Goal: Information Seeking & Learning: Get advice/opinions

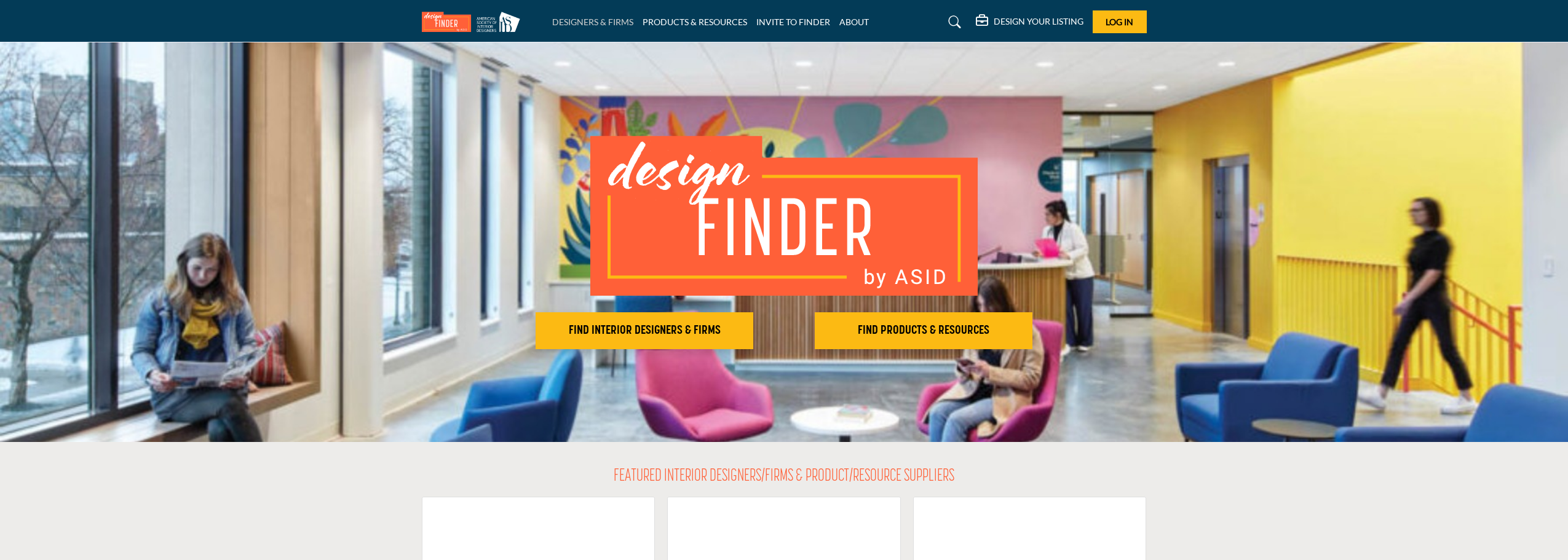
click at [565, 26] on link "DESIGNERS & FIRMS" at bounding box center [592, 22] width 81 height 10
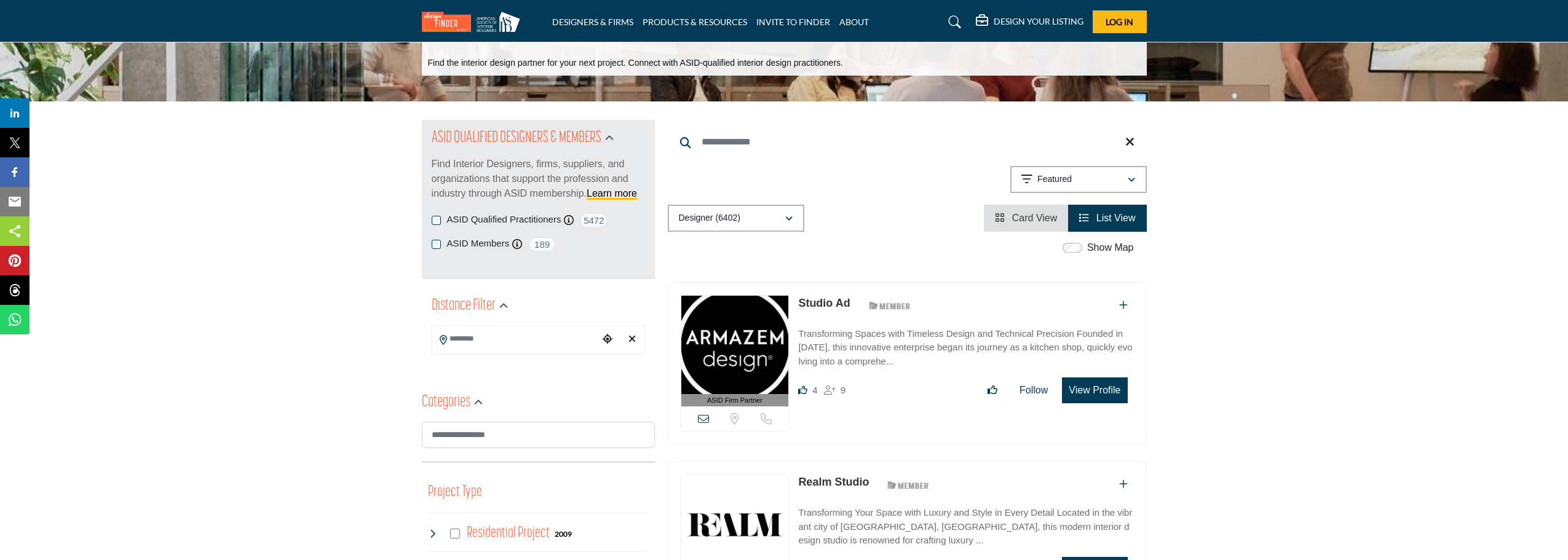
scroll to position [123, 0]
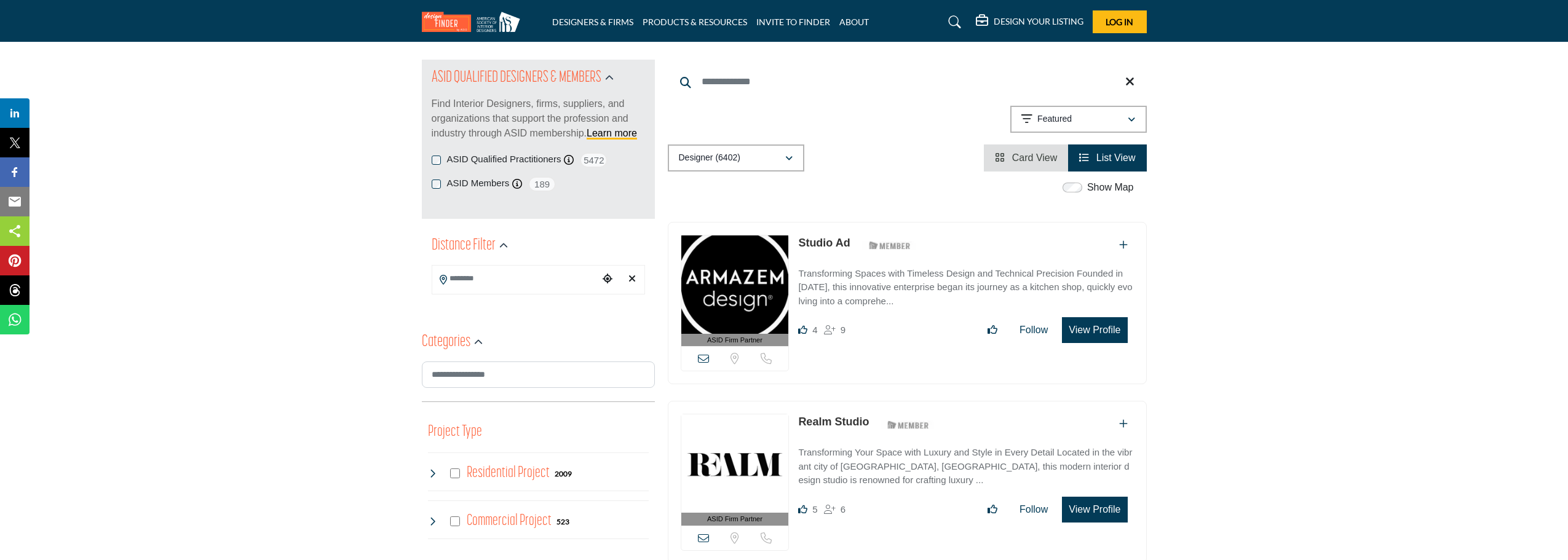
click at [549, 277] on input "Search Location" at bounding box center [515, 279] width 166 height 24
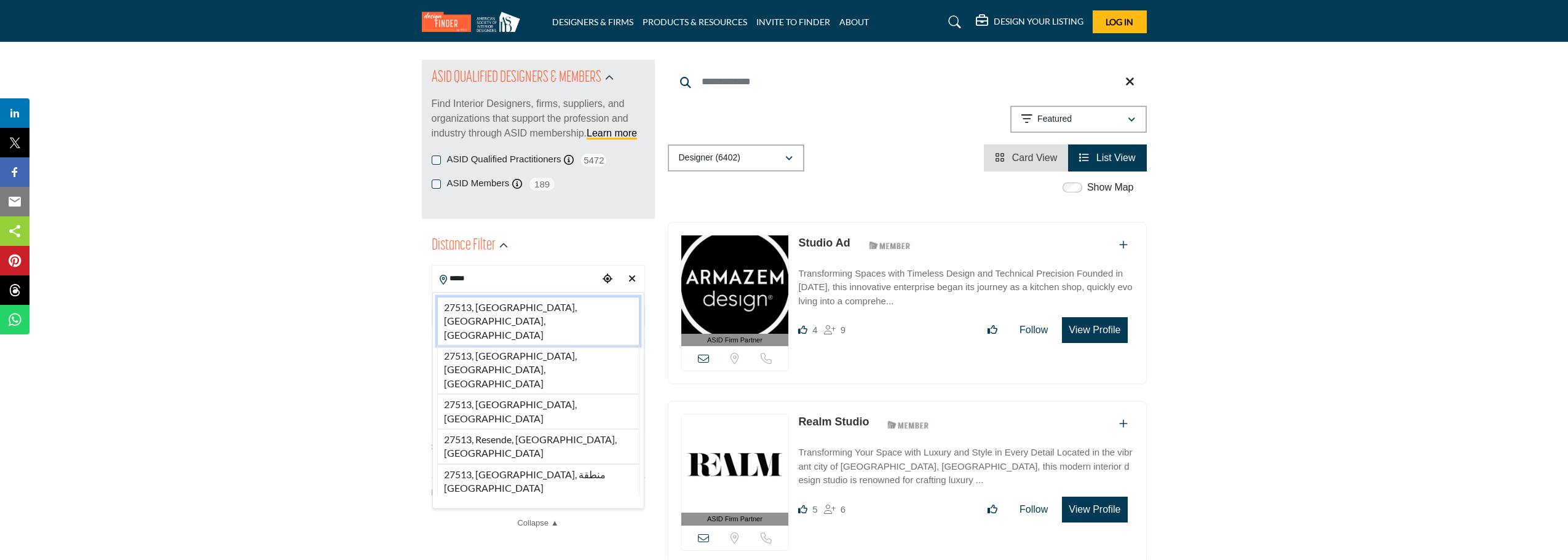
click at [478, 316] on li "27513, Cary, NC, USA" at bounding box center [538, 320] width 203 height 49
type input "**********"
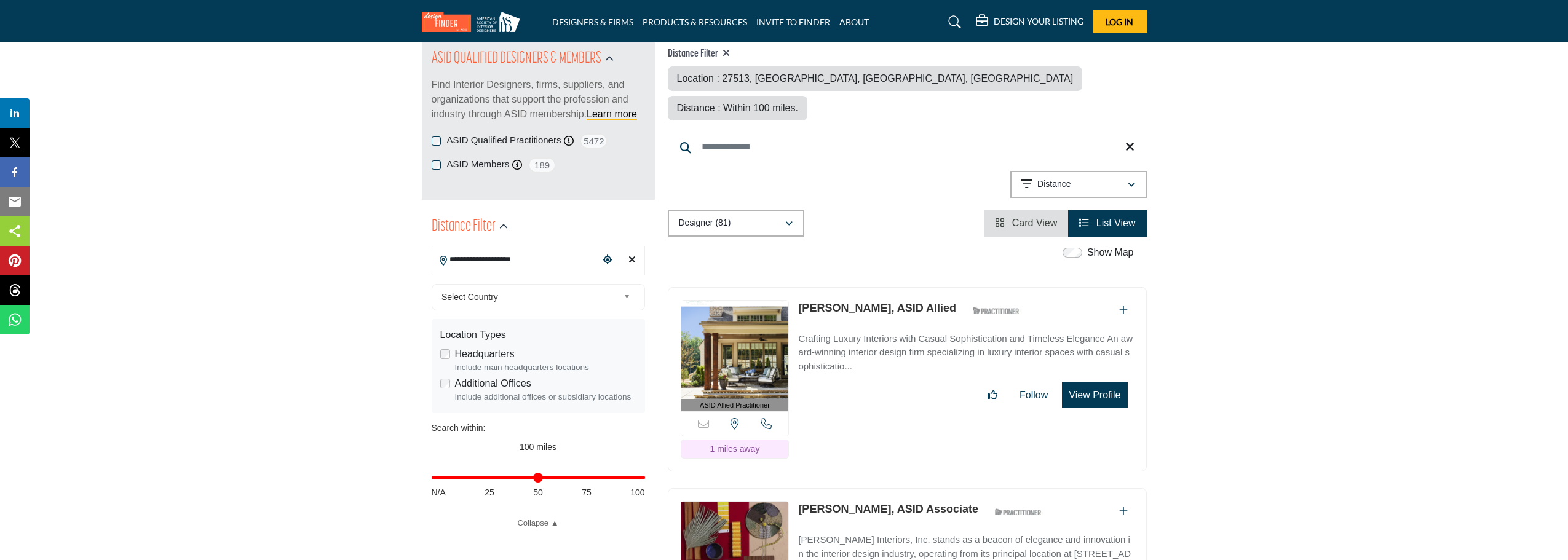
scroll to position [123, 0]
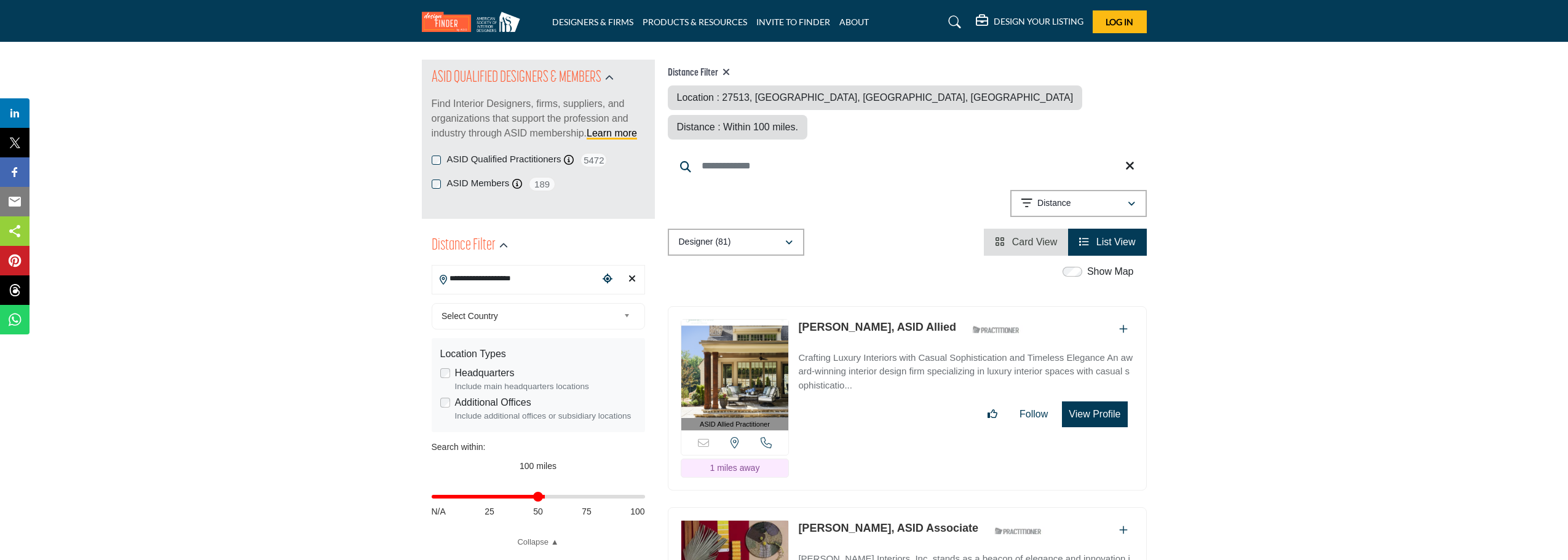
drag, startPoint x: 640, startPoint y: 499, endPoint x: 539, endPoint y: 496, distance: 101.0
type input "**"
click at [539, 496] on input "Distance in miles" at bounding box center [538, 496] width 214 height 2
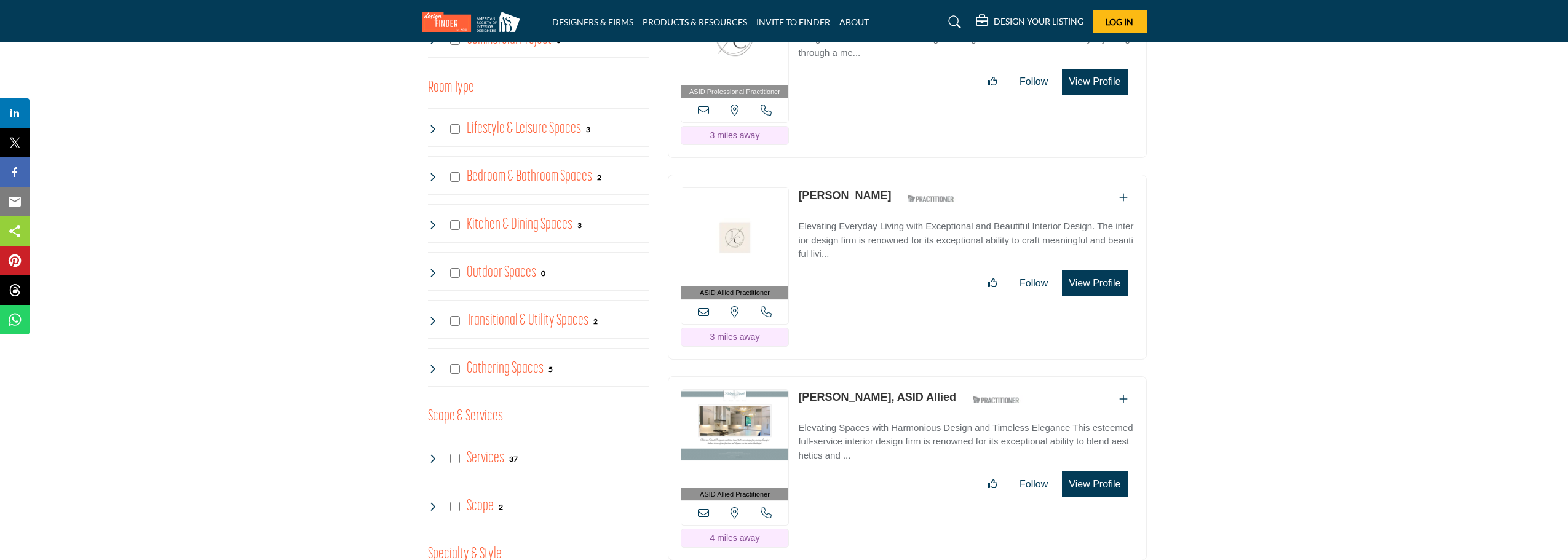
scroll to position [860, 0]
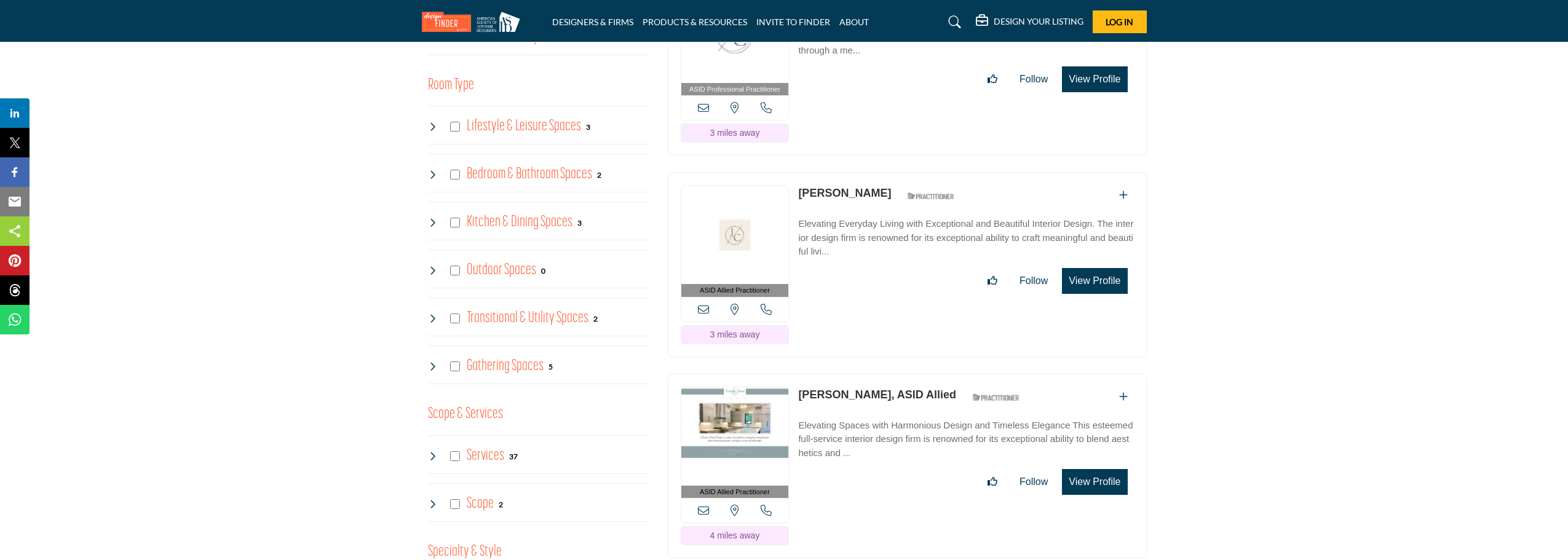
click at [883, 418] on p "Elevating Spaces with Harmonious Design and Timeless Elegance This esteemed ful…" at bounding box center [965, 439] width 335 height 42
click at [1097, 469] on button "View Profile" at bounding box center [1094, 482] width 65 height 26
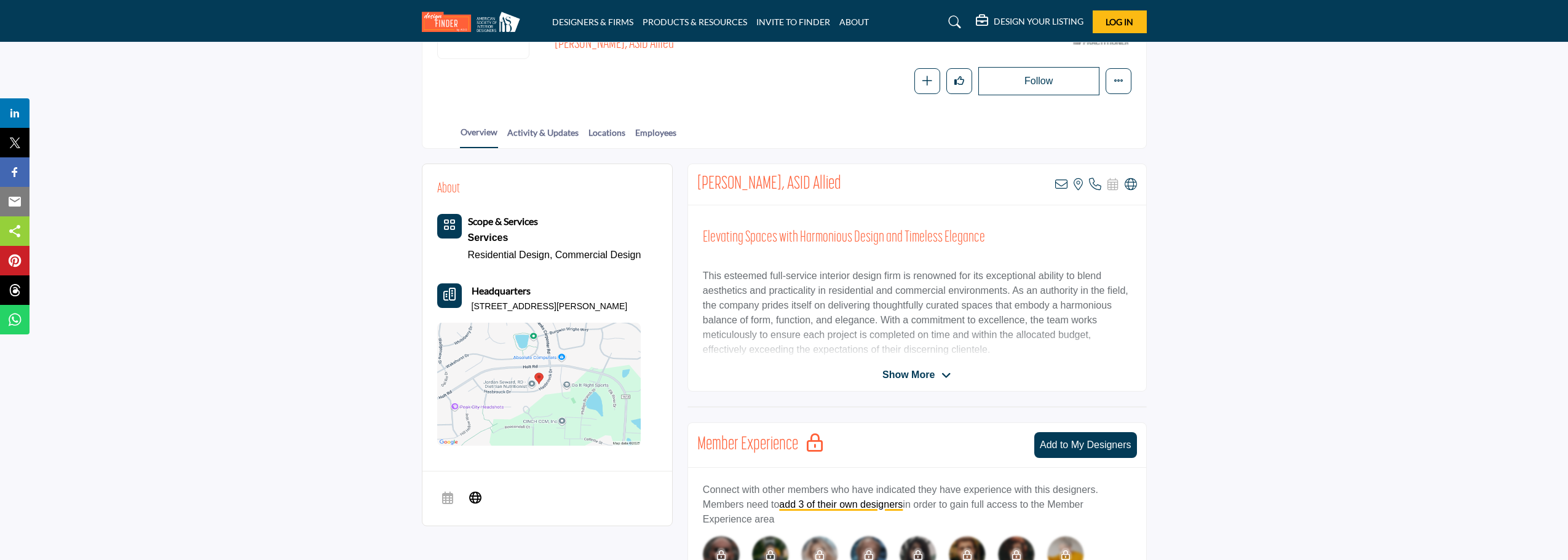
scroll to position [123, 0]
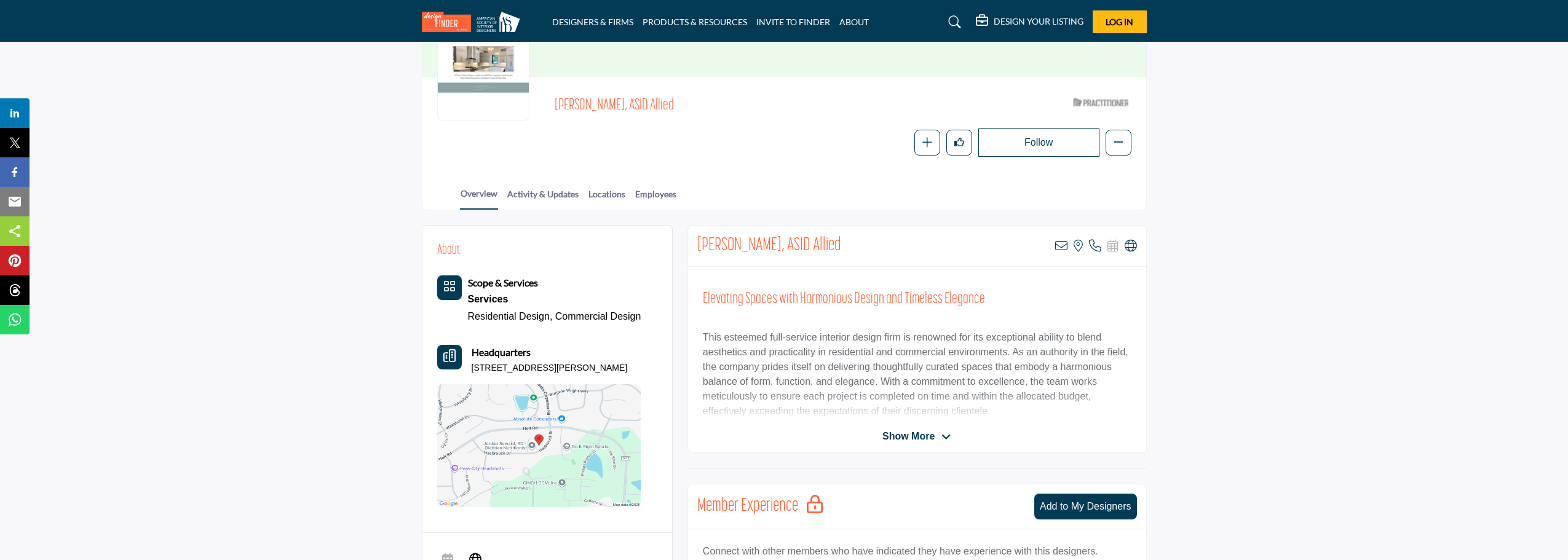
click at [580, 369] on p "110 Hasbrouck Dr, 27523-3809, USA" at bounding box center [549, 368] width 156 height 12
click at [580, 369] on p "[STREET_ADDRESS][PERSON_NAME]" at bounding box center [549, 368] width 156 height 12
drag, startPoint x: 577, startPoint y: 369, endPoint x: 548, endPoint y: 369, distance: 29.0
click at [548, 369] on p "[STREET_ADDRESS][PERSON_NAME]" at bounding box center [549, 368] width 156 height 12
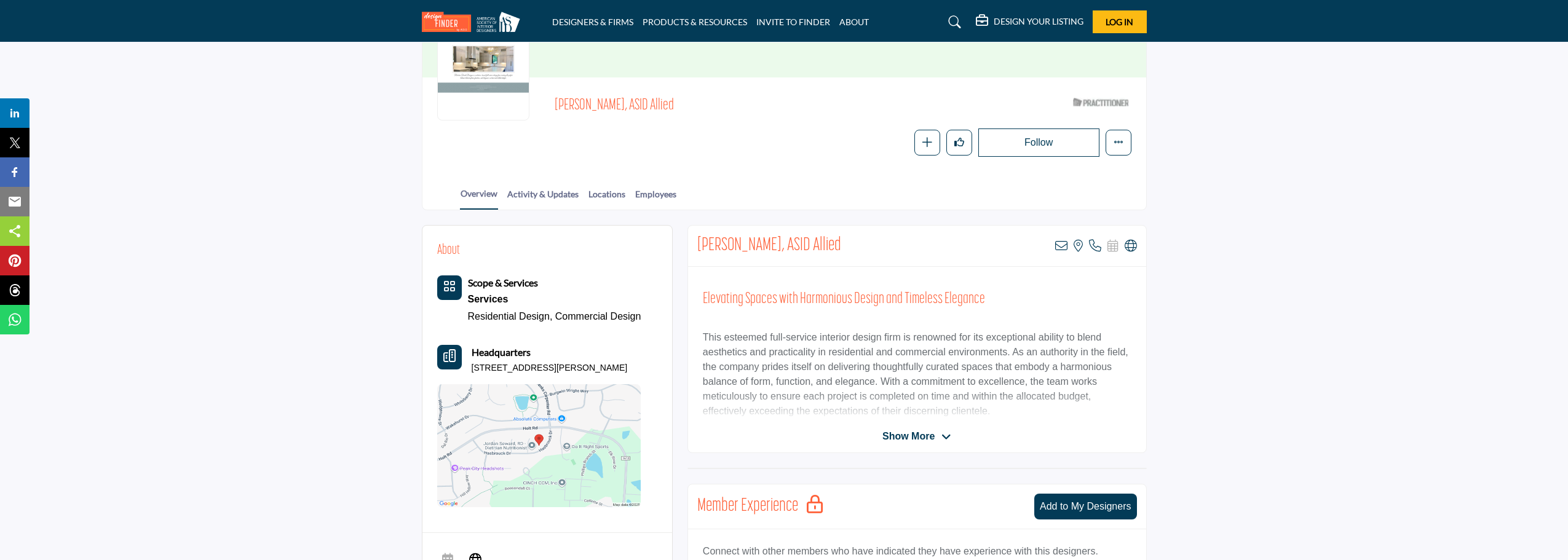
click at [919, 426] on div "Roberta Frank, ASID Allied View email address of this listing View the location…" at bounding box center [917, 338] width 459 height 229
click at [918, 433] on span "Show More" at bounding box center [908, 436] width 52 height 15
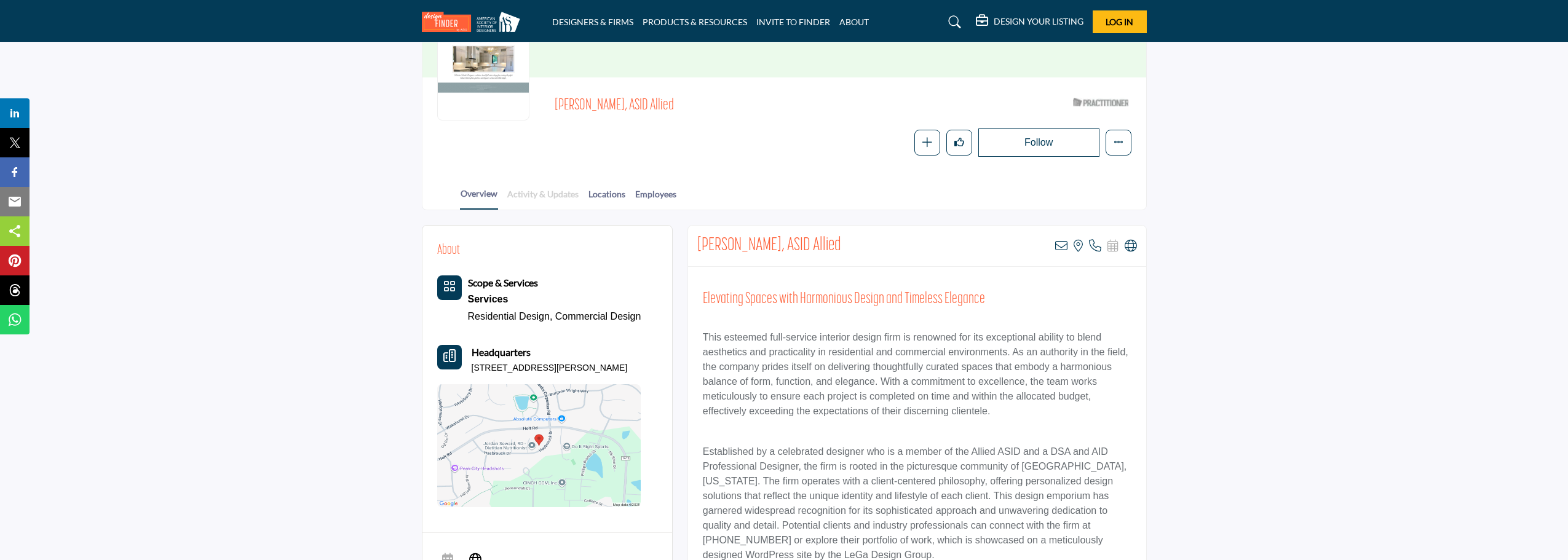
scroll to position [62, 0]
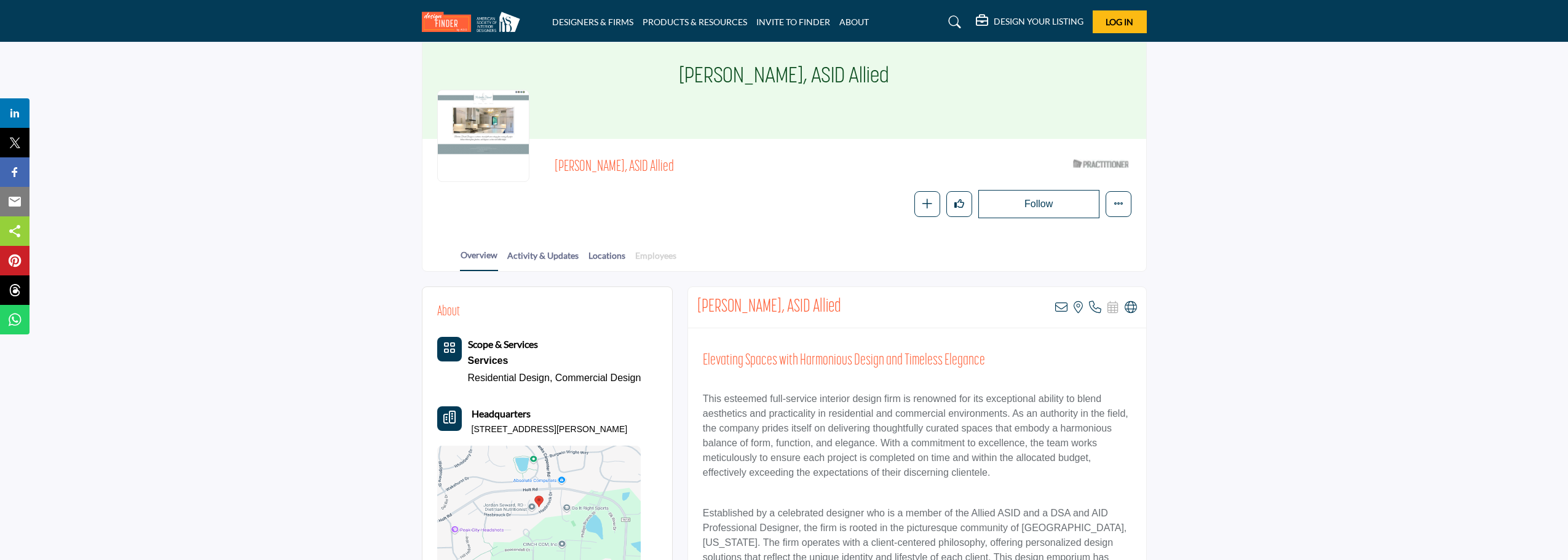
click at [637, 256] on link "Employees" at bounding box center [656, 260] width 42 height 22
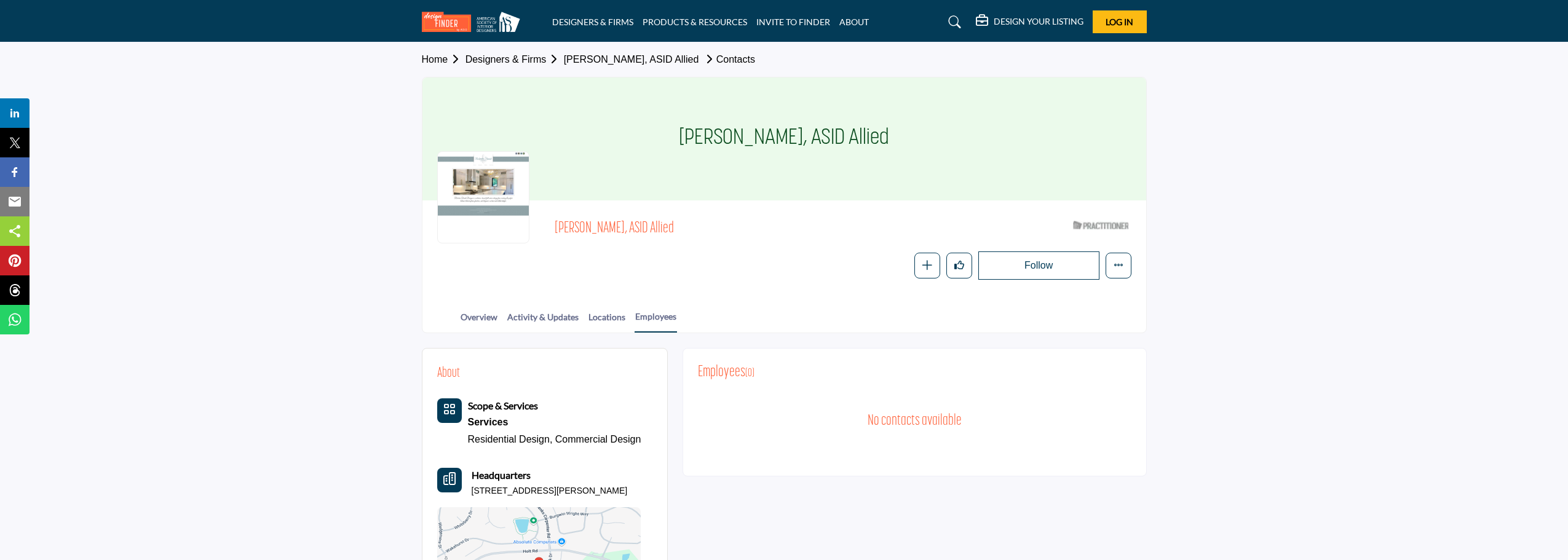
click at [701, 144] on h1 "[PERSON_NAME], ASID Allied" at bounding box center [784, 139] width 211 height 123
click at [701, 144] on h1 "Roberta Frank, ASID Allied" at bounding box center [784, 139] width 211 height 123
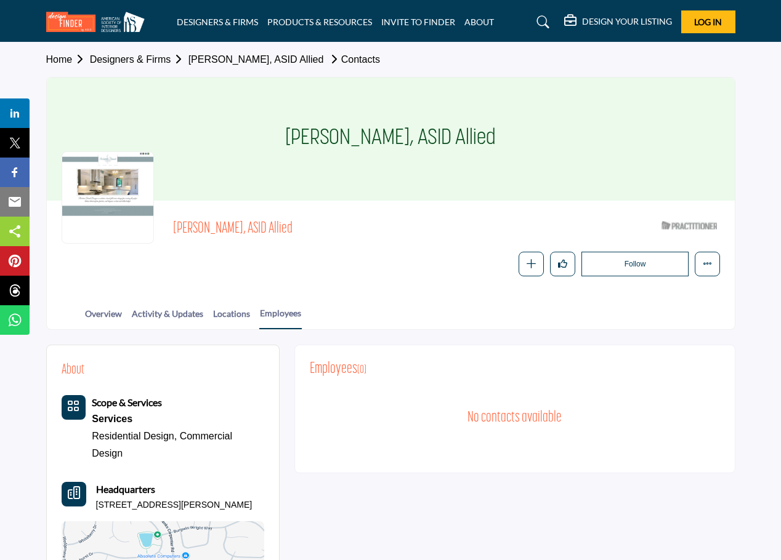
click at [391, 273] on div "Follow Following Message Recommend Add to My Suppliers Claim Listing Report Pag…" at bounding box center [542, 264] width 355 height 25
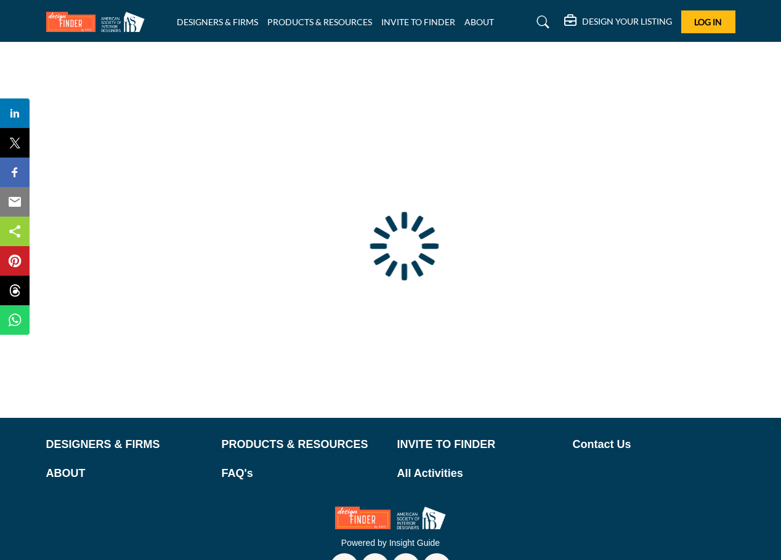
type input "**********"
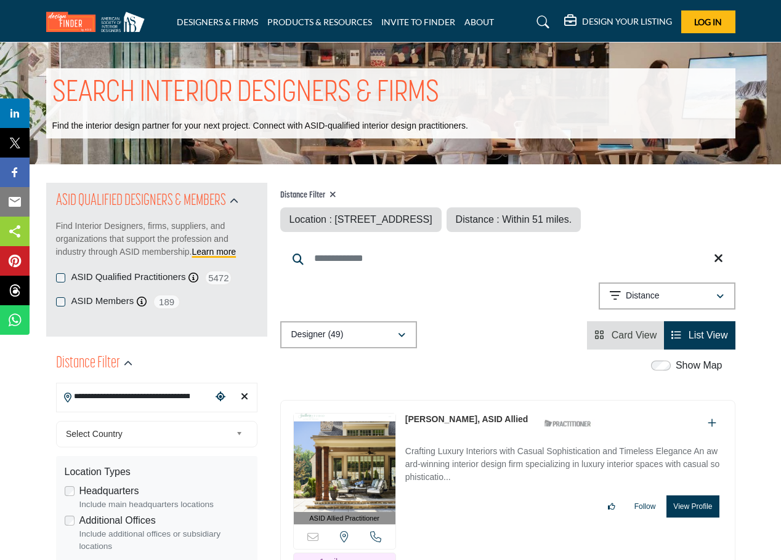
scroll to position [62, 0]
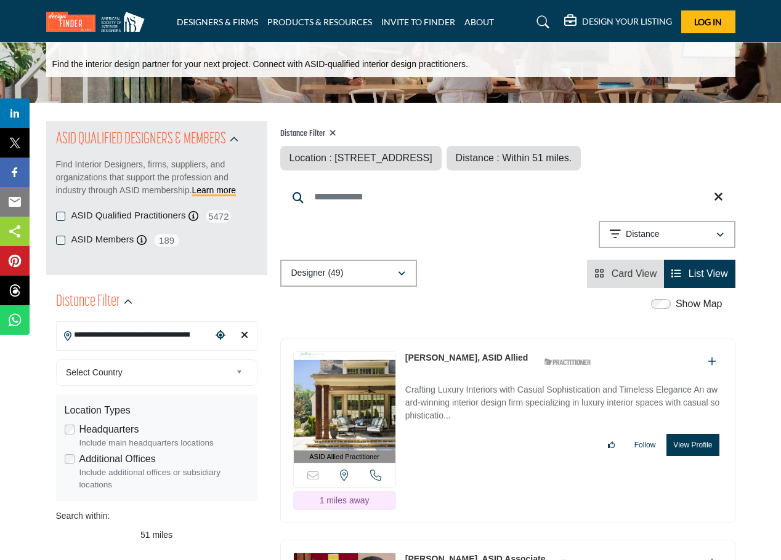
drag, startPoint x: 400, startPoint y: 358, endPoint x: 511, endPoint y: 350, distance: 110.5
click at [511, 350] on div "ASID Allied Practitioner ASID Allied Practitioners have successfully completed …" at bounding box center [507, 431] width 455 height 185
copy div "Vicky Serany, ASID Allied"
click at [489, 230] on div "**********" at bounding box center [507, 236] width 455 height 31
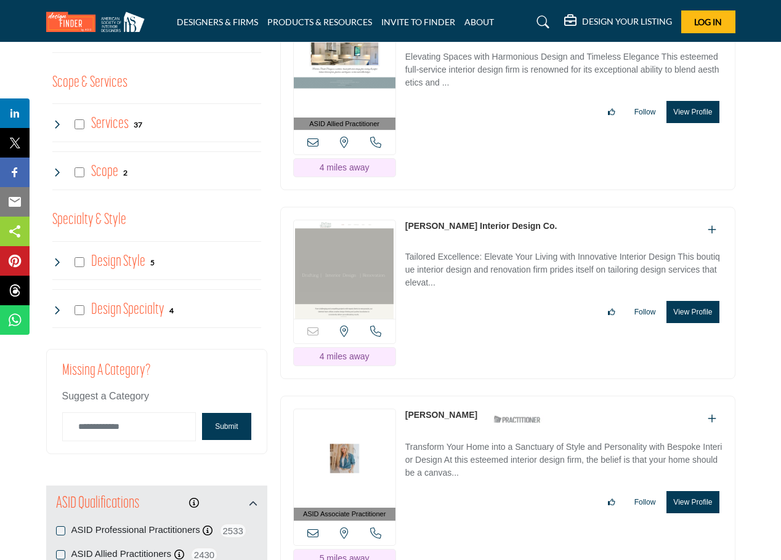
scroll to position [1293, 0]
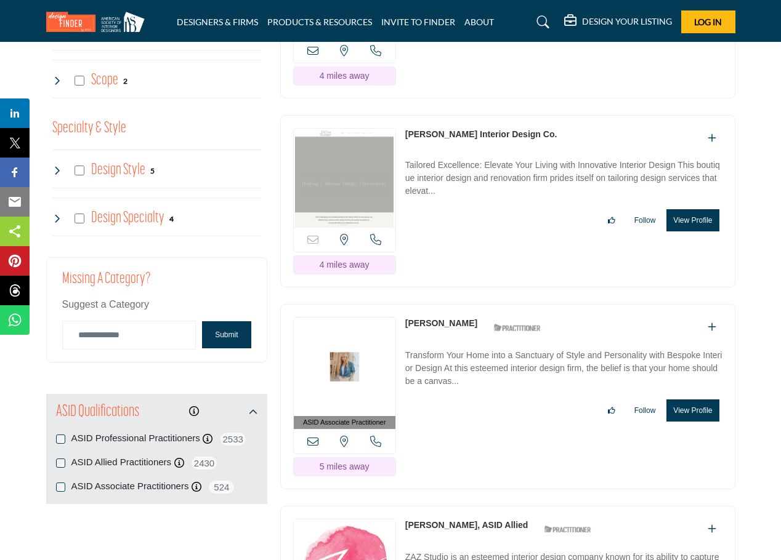
click at [524, 369] on p "Transform Your Home into a Sanctuary of Style and Personality with Bespoke Inte…" at bounding box center [563, 369] width 317 height 41
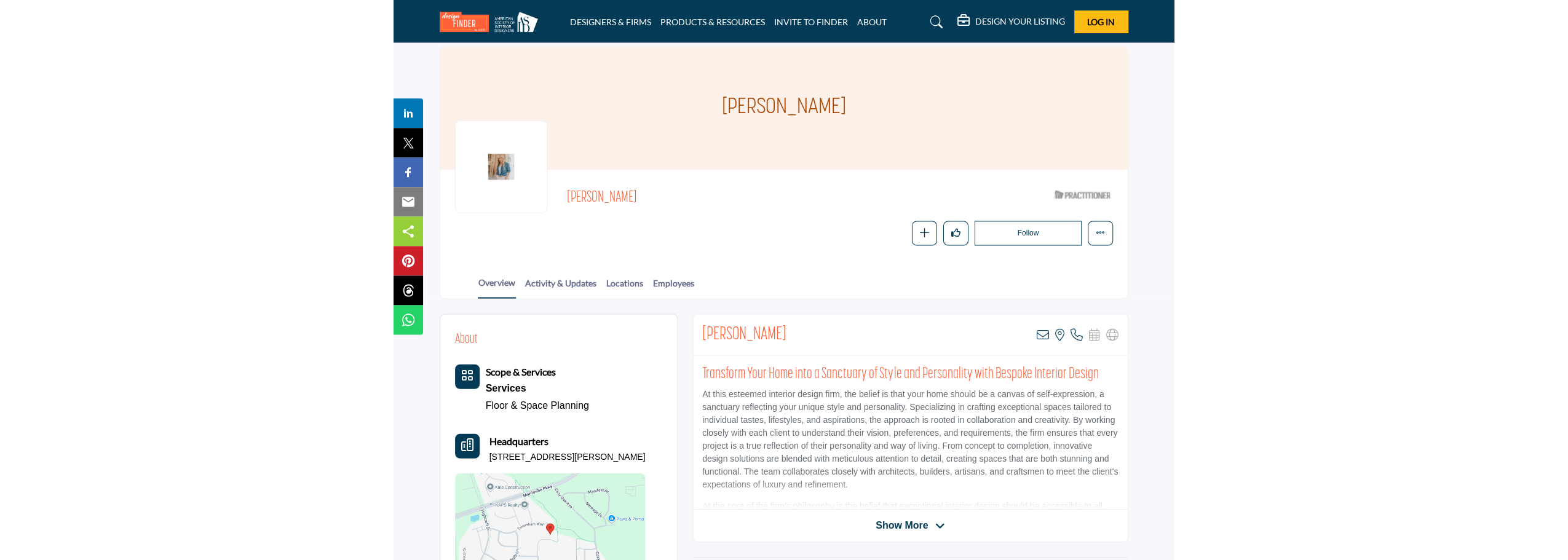
scroll to position [62, 0]
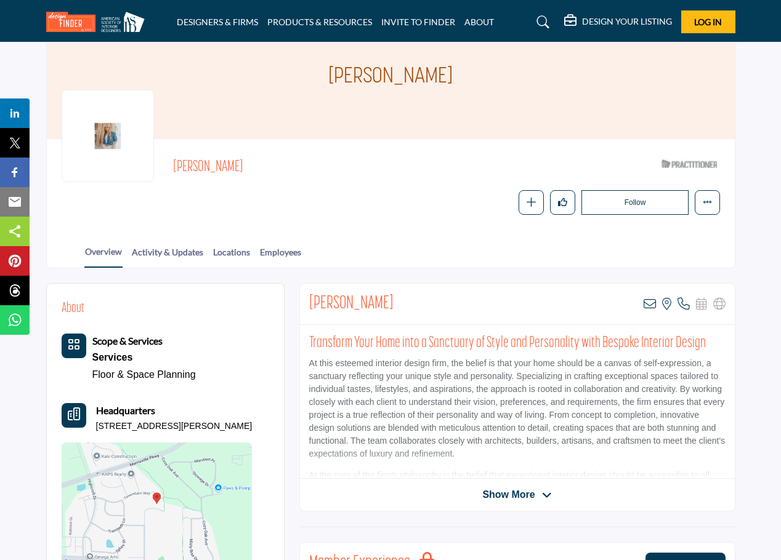
click at [323, 300] on h2 "[PERSON_NAME]" at bounding box center [351, 304] width 84 height 22
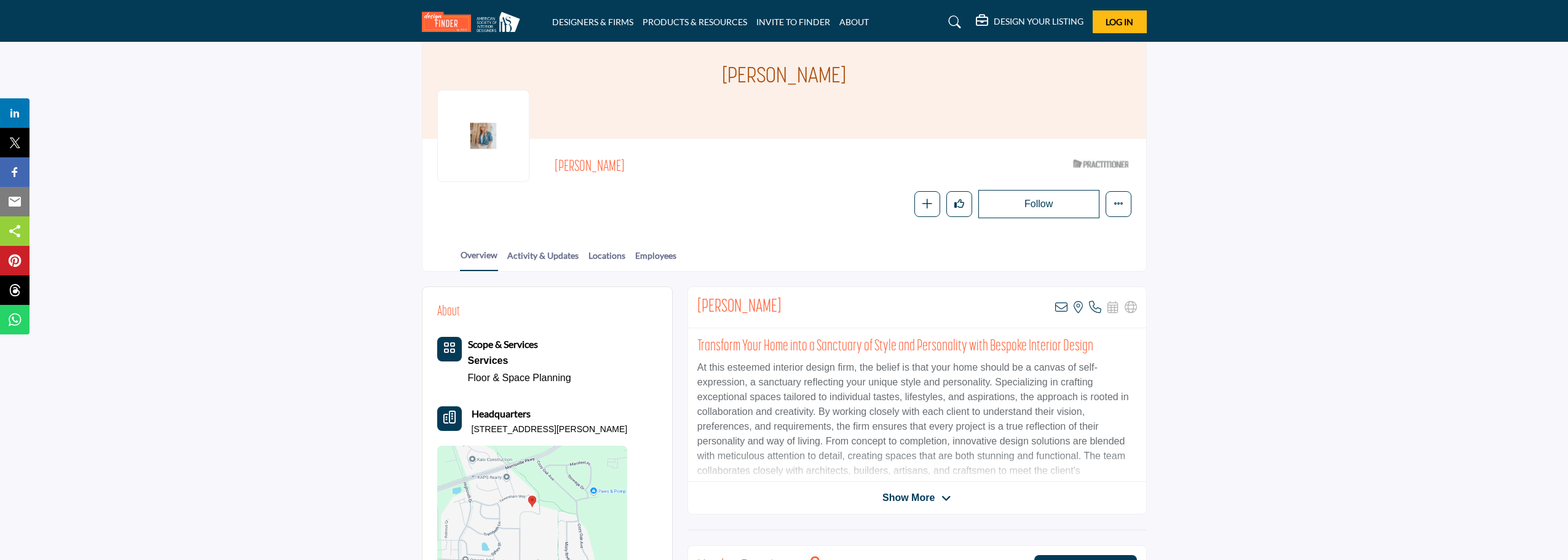
click at [171, 163] on section "Home Designers & Firms Amanda Steinert-Francfort Amanda Steinert-Francfort Aman…" at bounding box center [784, 126] width 1568 height 290
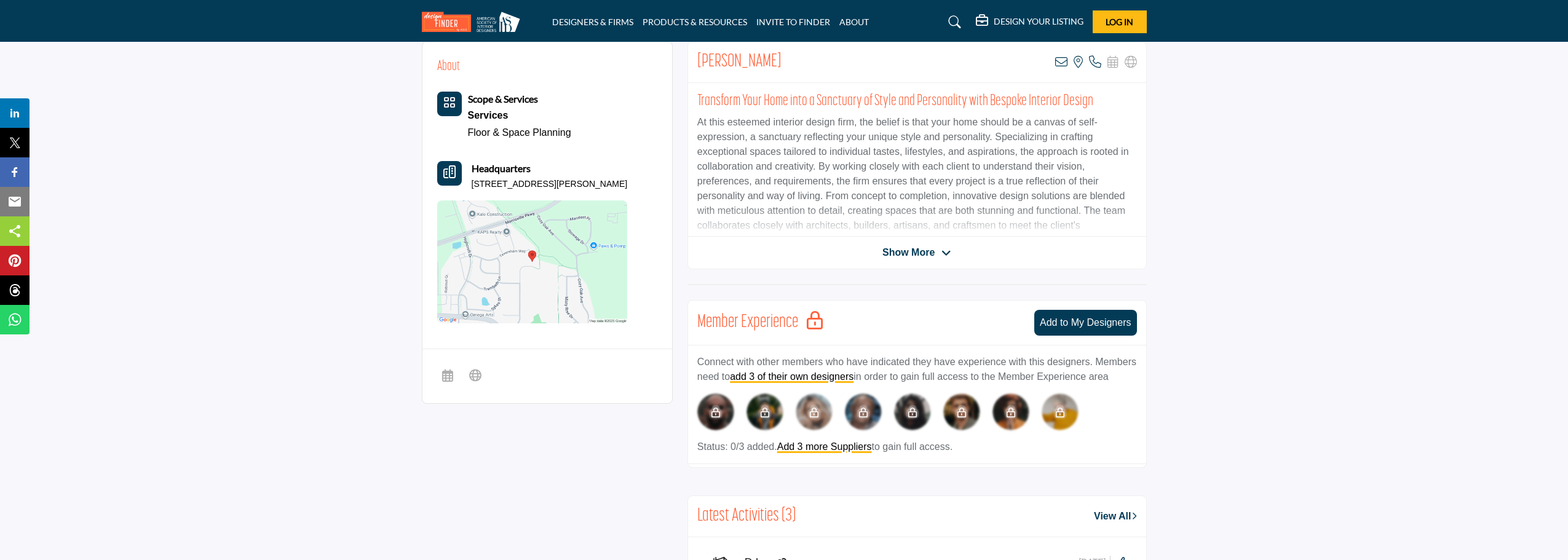
scroll to position [307, 0]
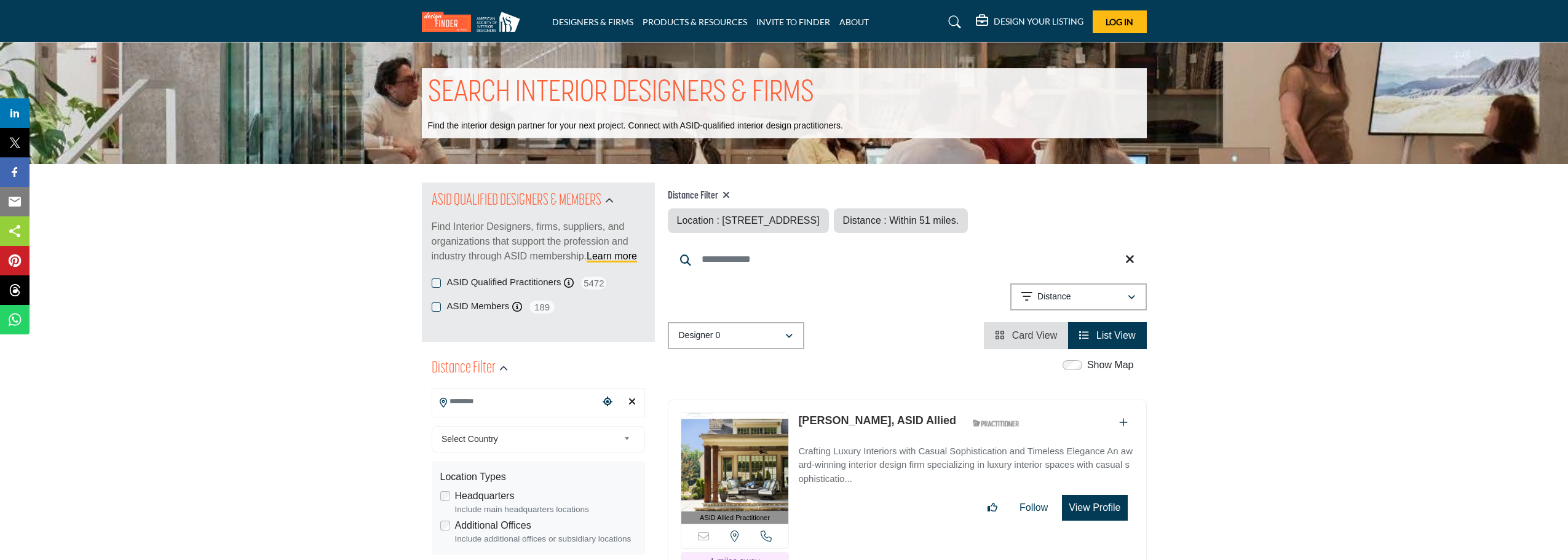
type input "**********"
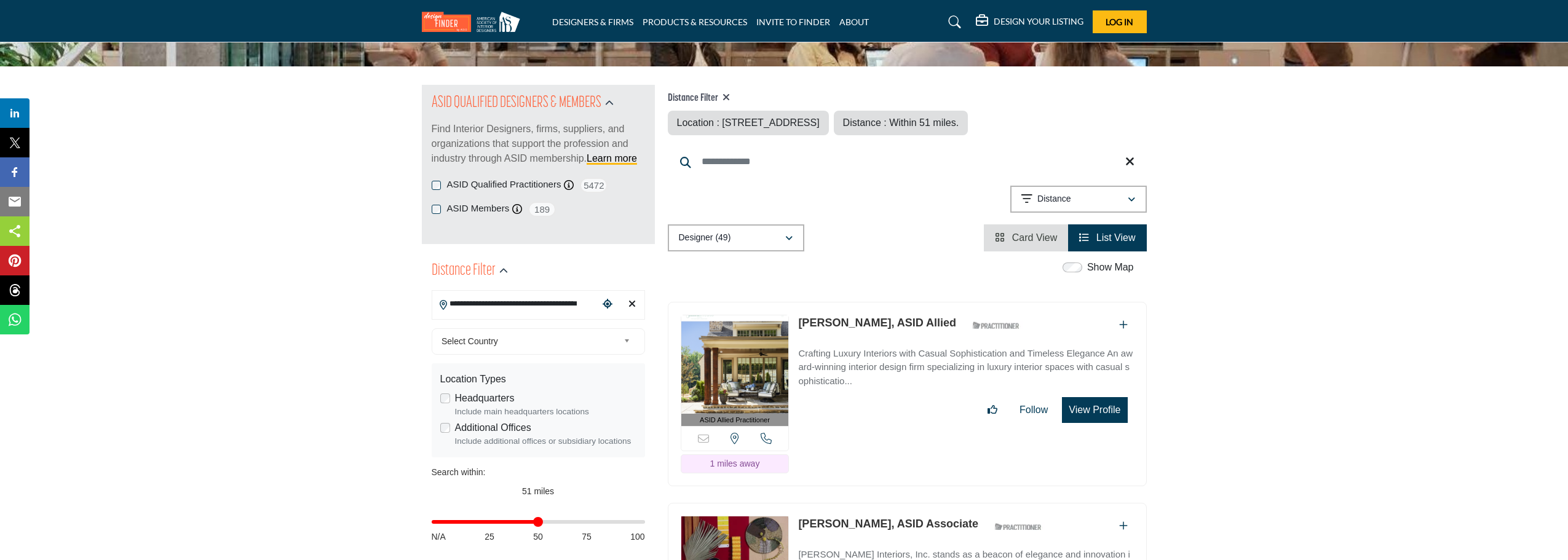
scroll to position [200, 0]
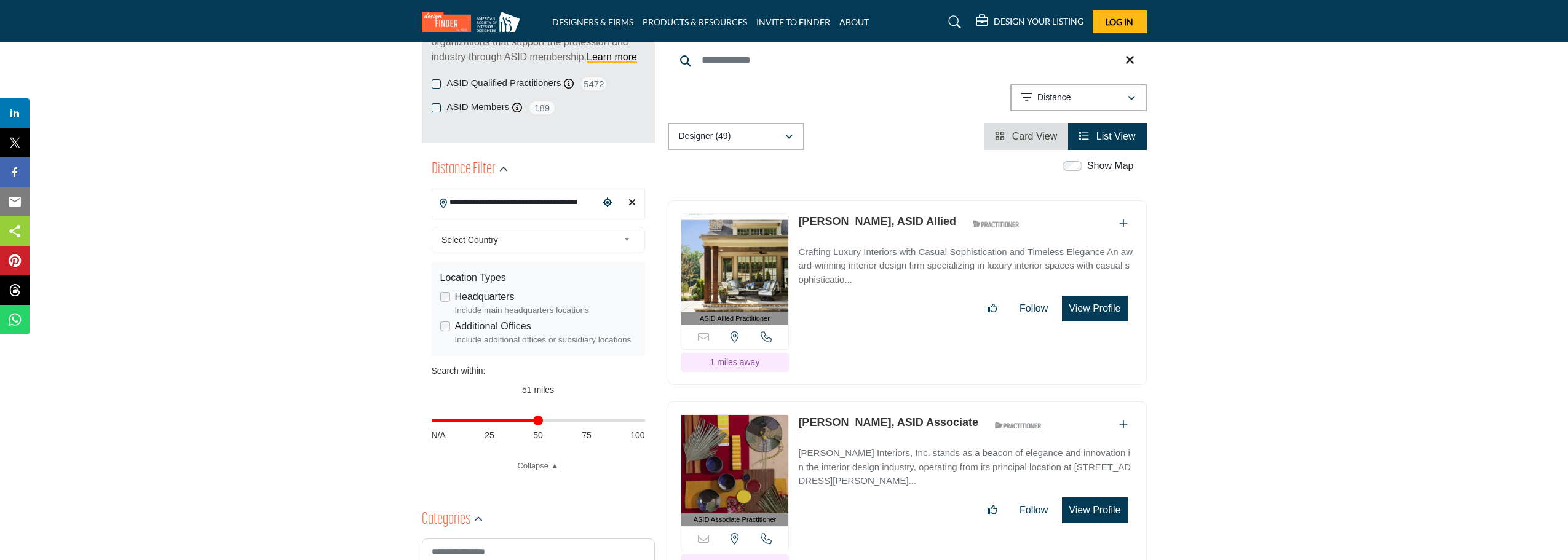
click at [815, 436] on div "[PERSON_NAME], ASID Associate ASID Qualified Practitioner who validates work an…" at bounding box center [965, 468] width 335 height 109
drag, startPoint x: 794, startPoint y: 450, endPoint x: 885, endPoint y: 454, distance: 91.1
click at [885, 454] on div "ASID Associate Practitioner ASID Associate Practitioners have a degree in any m…" at bounding box center [907, 493] width 479 height 185
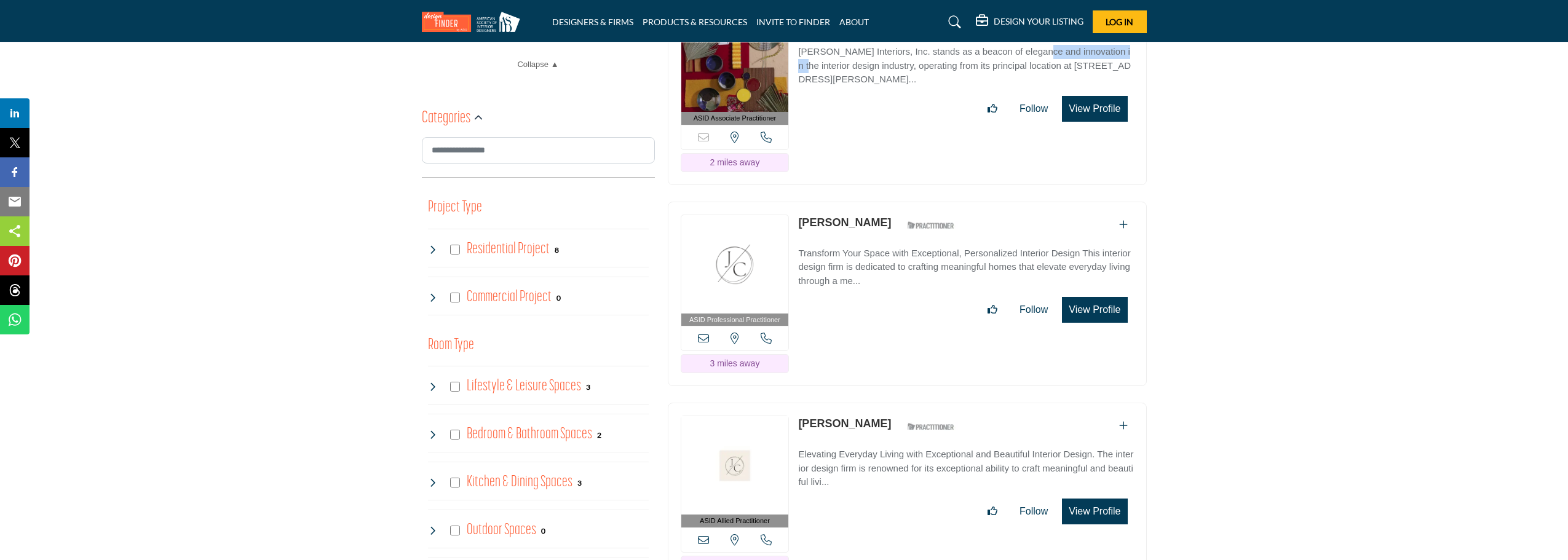
scroll to position [630, 0]
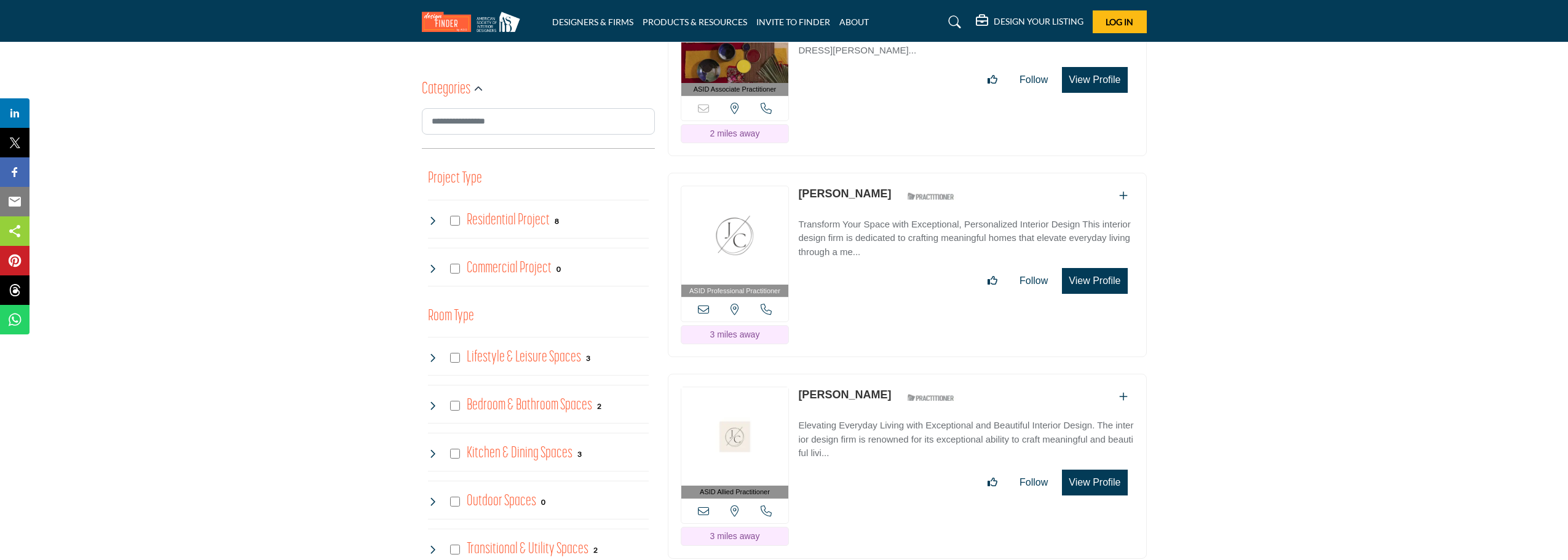
click at [839, 402] on div "[PERSON_NAME] ASID Qualified Practitioner who validates work and experience to …" at bounding box center [878, 397] width 163 height 22
click at [830, 432] on p "Elevating Everyday Living with Exceptional and Beautiful Interior Design. The i…" at bounding box center [965, 439] width 335 height 42
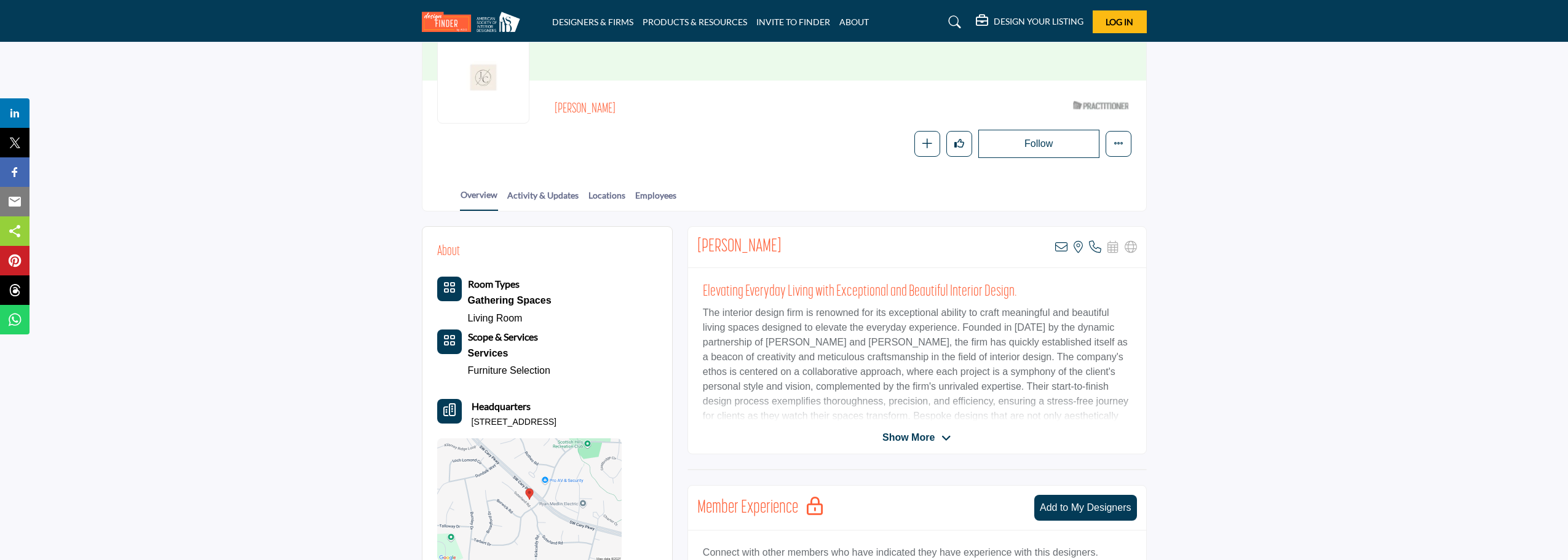
scroll to position [123, 0]
click at [886, 425] on div "[PERSON_NAME] View email address of this listing View the location of this list…" at bounding box center [917, 337] width 459 height 229
click at [889, 436] on span "Show More" at bounding box center [908, 434] width 52 height 15
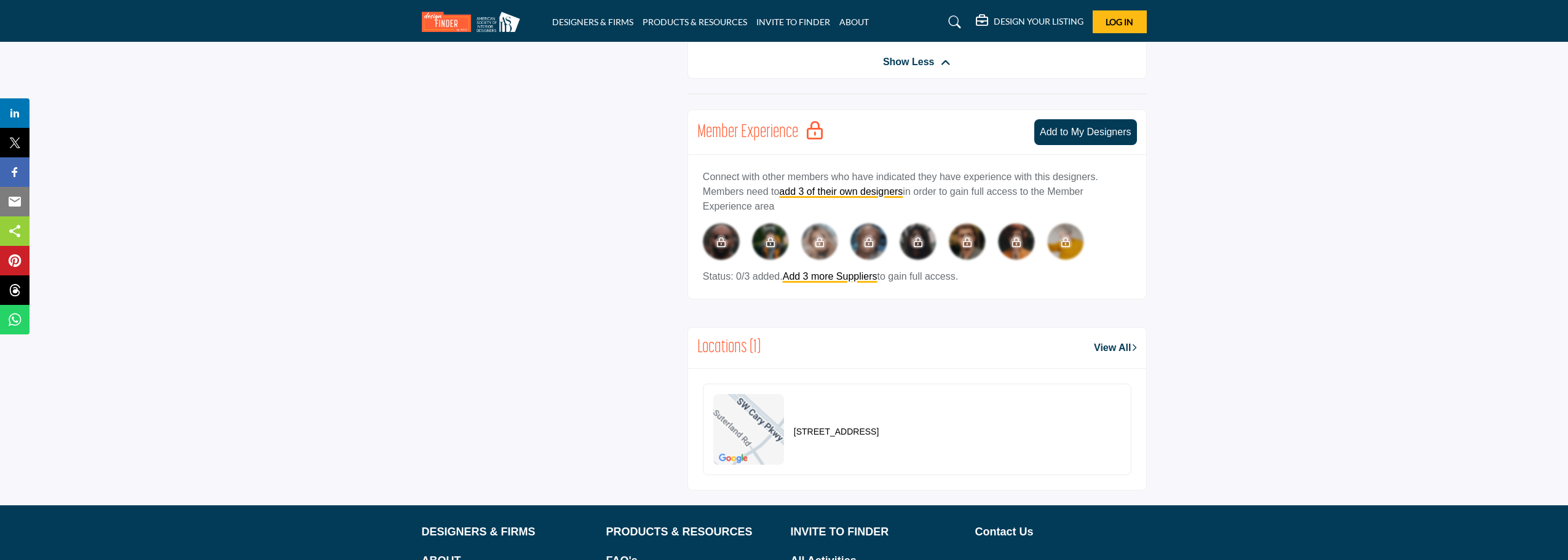
scroll to position [738, 0]
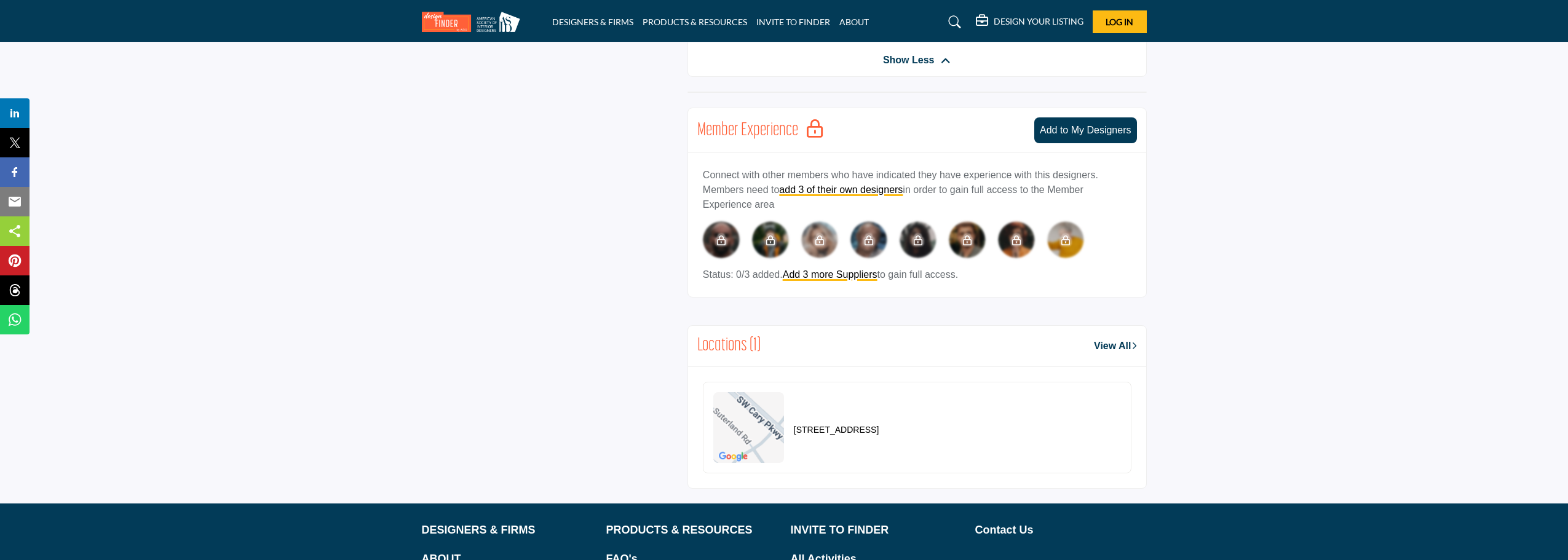
click at [814, 434] on p "[STREET_ADDRESS]" at bounding box center [835, 430] width 85 height 12
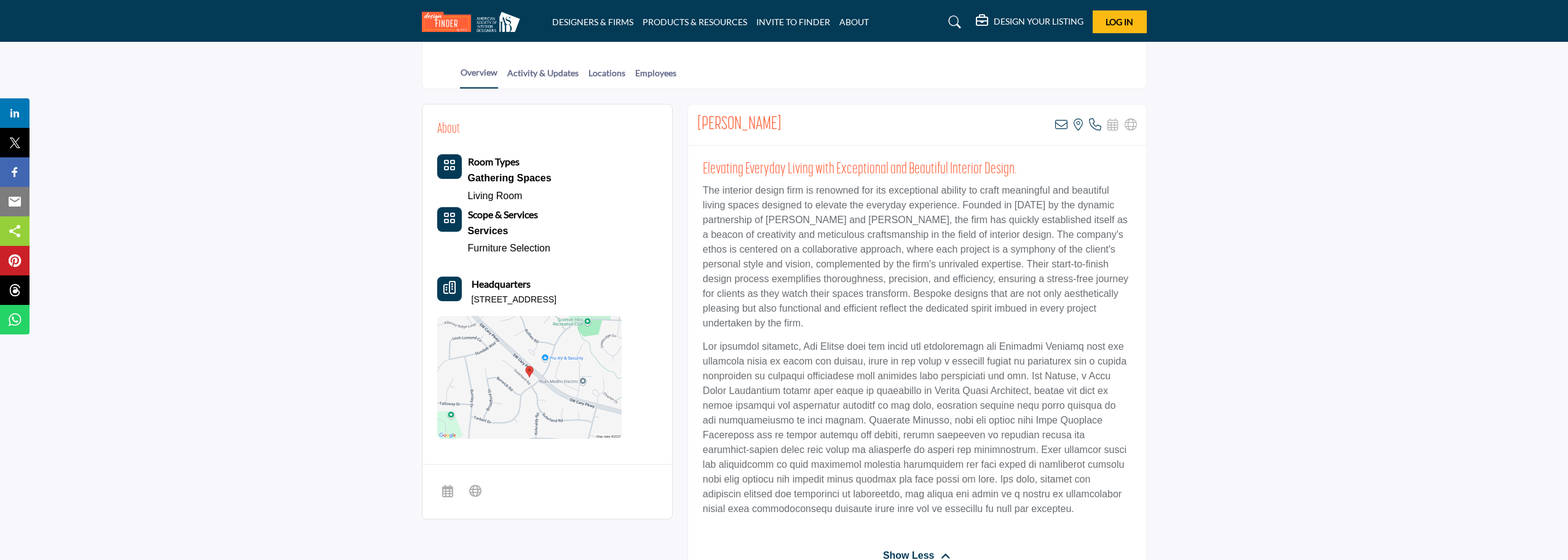
scroll to position [0, 0]
